Goal: Browse casually: Explore the website without a specific task or goal

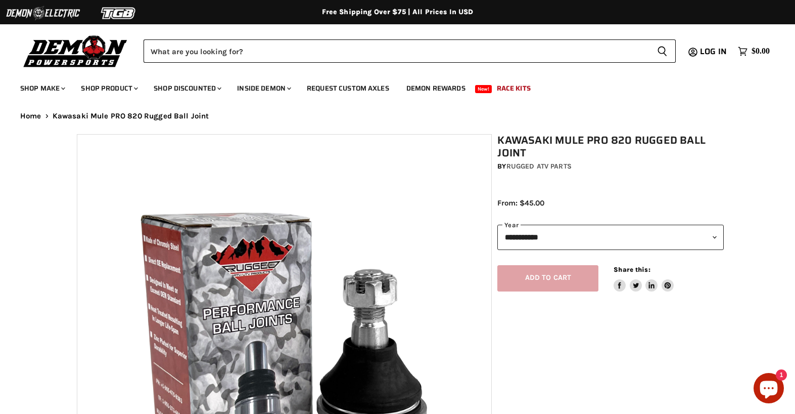
select select "******"
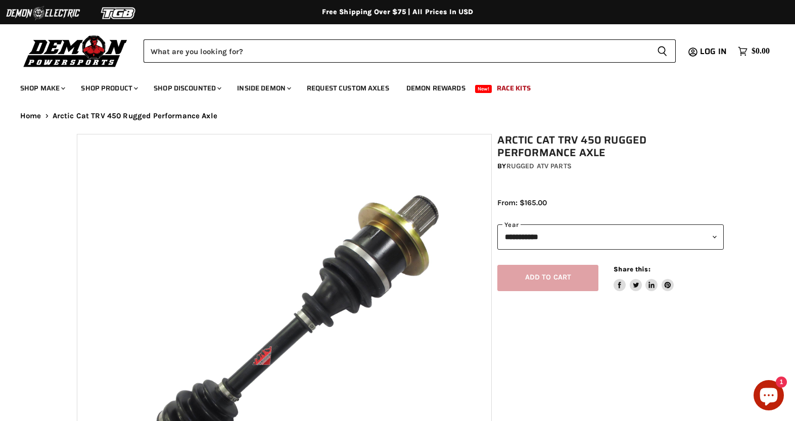
select select "******"
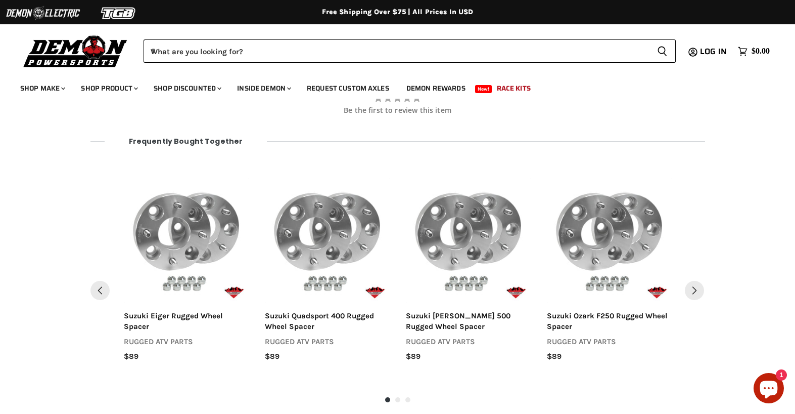
scroll to position [1046, 0]
